Goal: Find specific page/section: Find specific page/section

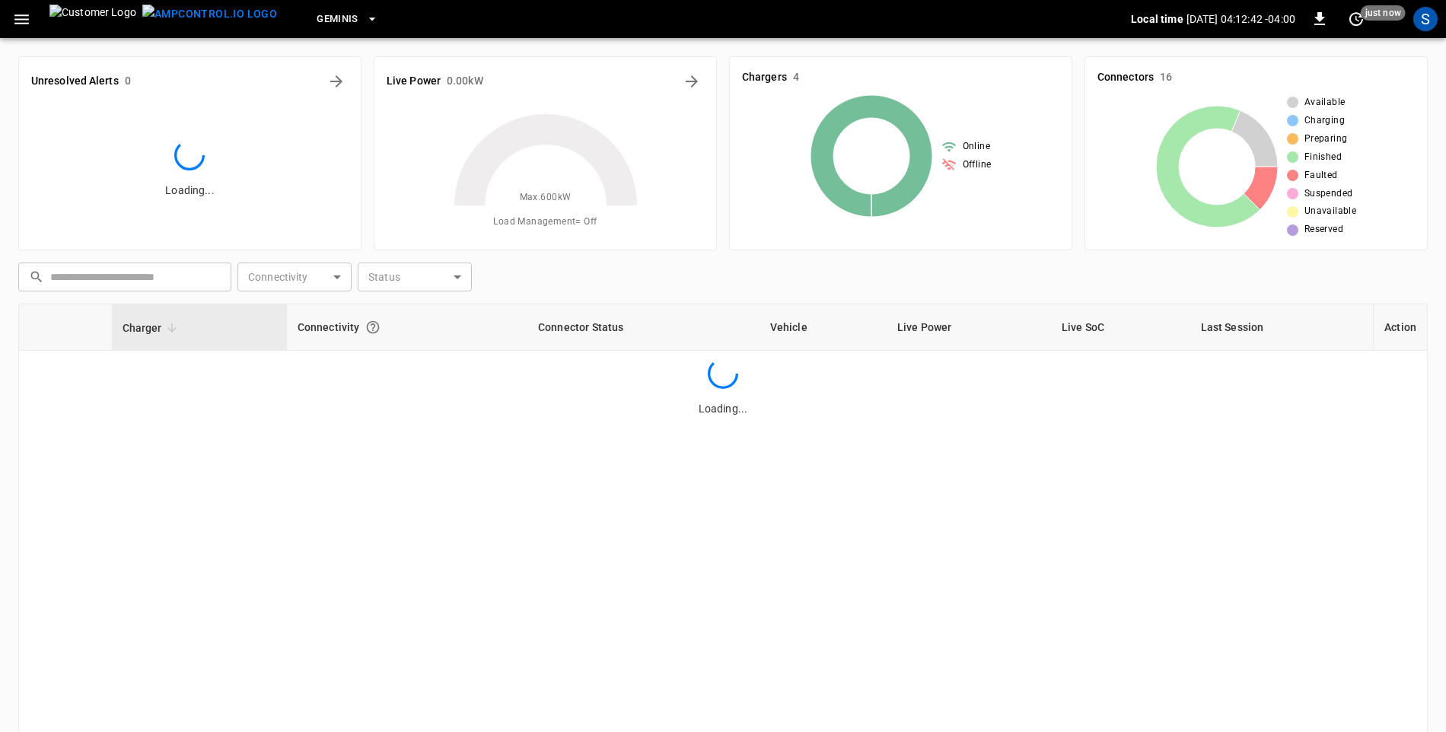
click at [18, 16] on icon "button" at bounding box center [21, 19] width 19 height 19
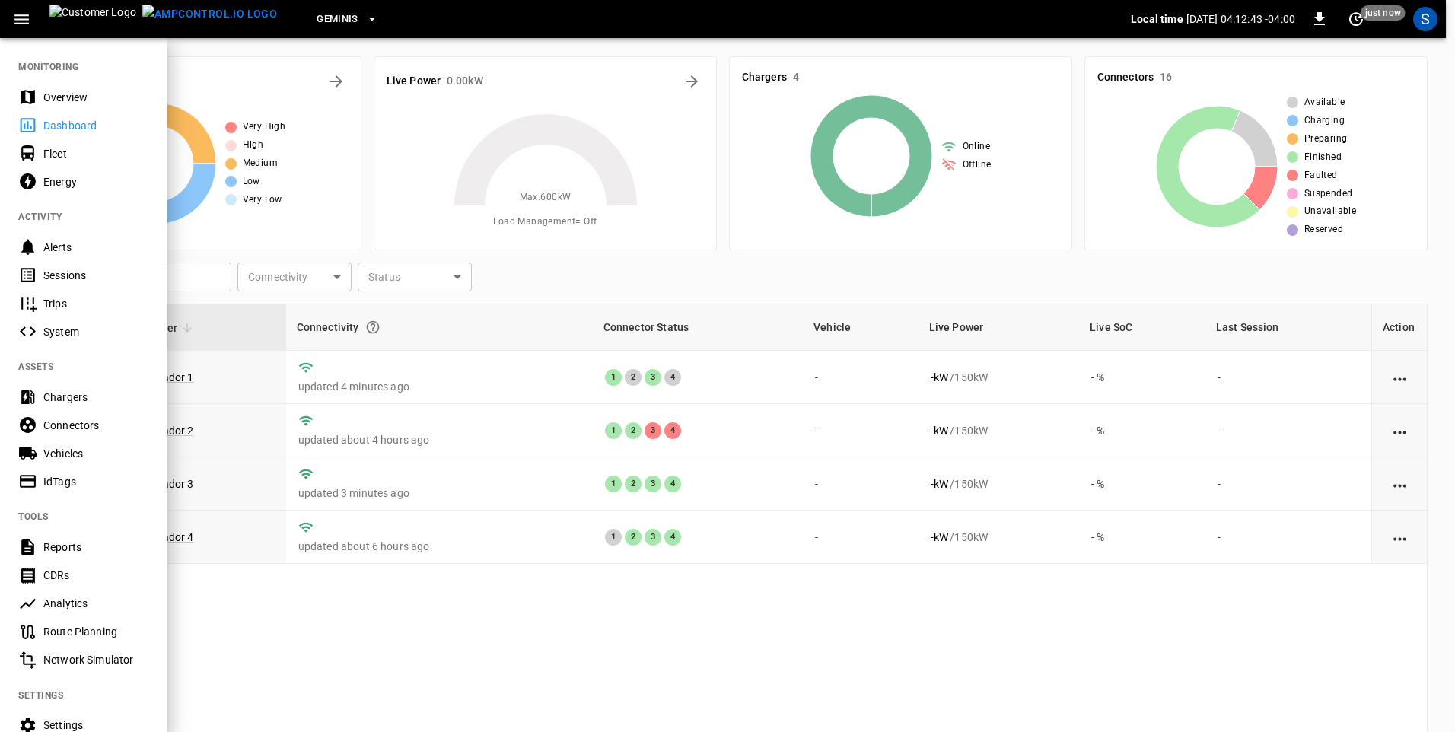
click at [80, 264] on div "Sessions" at bounding box center [83, 275] width 167 height 28
